Goal: Information Seeking & Learning: Find specific fact

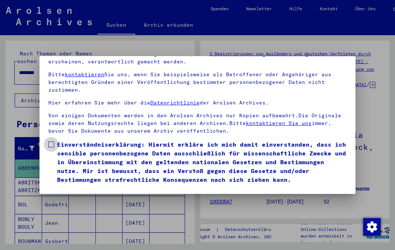
scroll to position [78, 0]
click at [53, 141] on span at bounding box center [51, 144] width 6 height 6
click at [65, 187] on button "Ich stimme zu" at bounding box center [75, 194] width 55 height 14
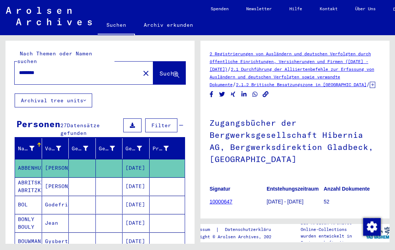
click at [51, 69] on input "********" at bounding box center [77, 73] width 117 height 8
type input "*"
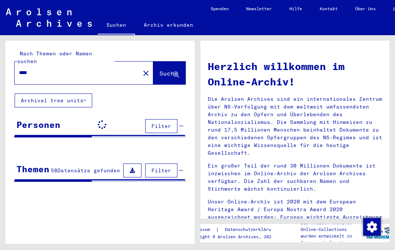
click at [162, 70] on span "Suche" at bounding box center [169, 73] width 18 height 7
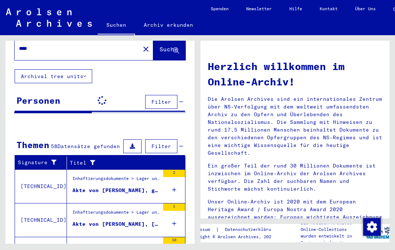
scroll to position [26, 0]
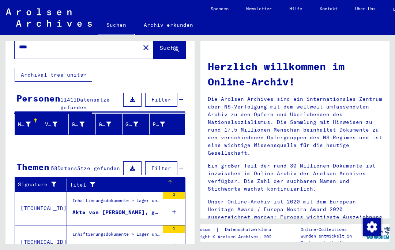
click at [79, 181] on div "Titel" at bounding box center [118, 185] width 97 height 8
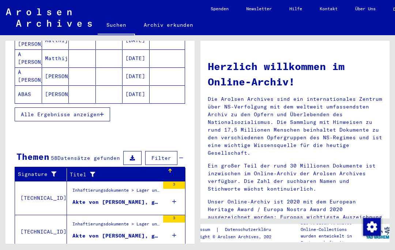
scroll to position [157, 0]
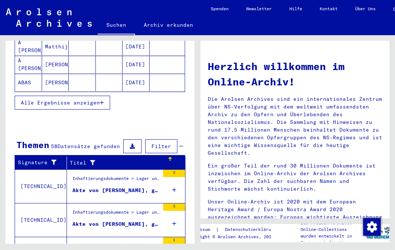
click at [80, 175] on div "Inhaftierungsdokumente > Lager und Ghettos > Konzentrationslager [GEOGRAPHIC_DA…" at bounding box center [116, 180] width 87 height 10
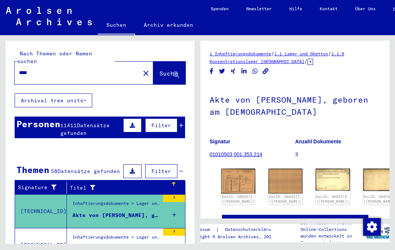
click at [37, 69] on input "****" at bounding box center [77, 73] width 117 height 8
type input "*"
type input "******"
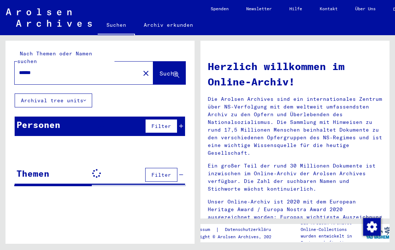
click at [160, 70] on span "Suche" at bounding box center [169, 73] width 18 height 7
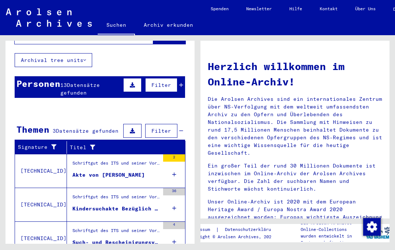
scroll to position [40, 0]
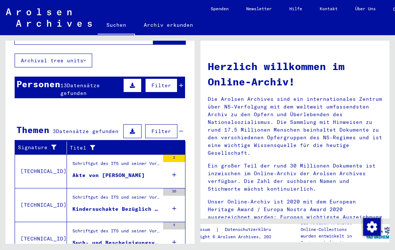
click at [73, 160] on div "Schriftgut des ITS und seiner Vorgänger > Bearbeitung von Anfragen > Suchvorgän…" at bounding box center [116, 165] width 87 height 10
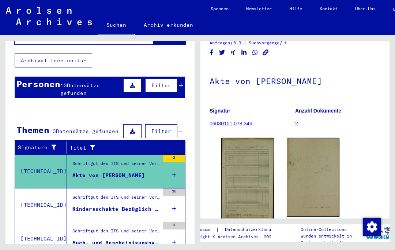
scroll to position [18, 0]
click at [256, 202] on img at bounding box center [248, 180] width 53 height 84
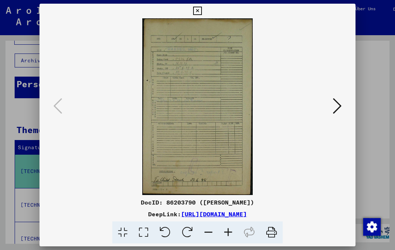
click at [23, 68] on div at bounding box center [197, 125] width 395 height 250
